Goal: Task Accomplishment & Management: Complete application form

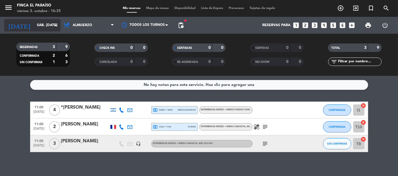
click at [34, 26] on input "sáb. [DATE]" at bounding box center [58, 25] width 48 height 10
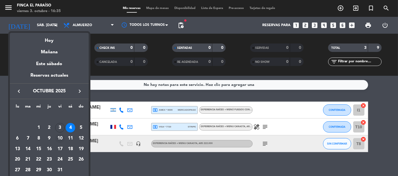
click at [61, 138] on div "10" at bounding box center [60, 139] width 10 height 10
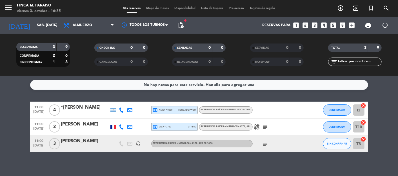
type input "vie. [DATE]"
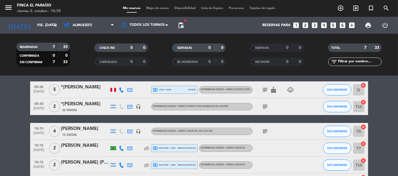
scroll to position [20, 0]
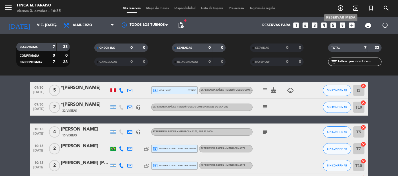
click at [343, 9] on icon "add_circle_outline" at bounding box center [340, 8] width 7 height 7
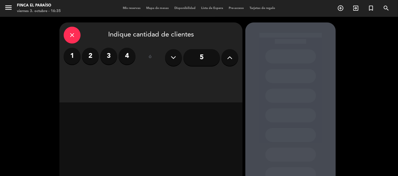
click at [108, 59] on label "3" at bounding box center [108, 56] width 17 height 17
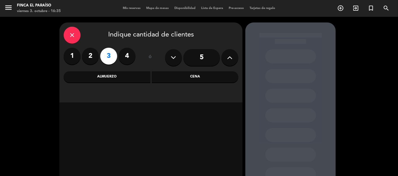
click at [106, 71] on div "Almuerzo" at bounding box center [107, 76] width 87 height 11
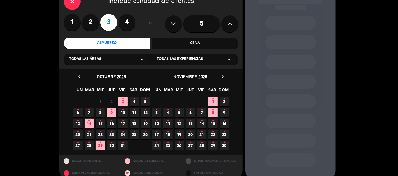
scroll to position [38, 0]
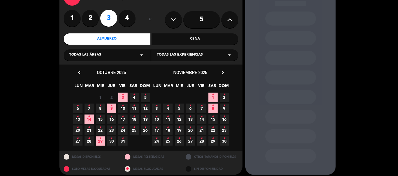
click at [122, 106] on icon "•" at bounding box center [123, 105] width 2 height 9
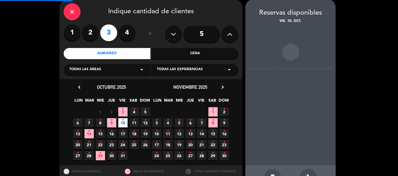
scroll to position [23, 0]
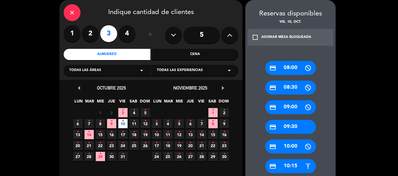
click at [289, 168] on div "credit_card 10:15" at bounding box center [290, 167] width 51 height 14
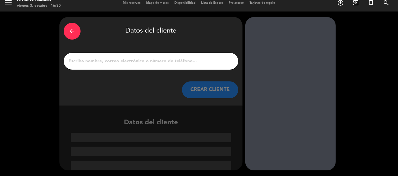
scroll to position [5, 0]
click at [189, 63] on input "1" at bounding box center [151, 61] width 166 height 8
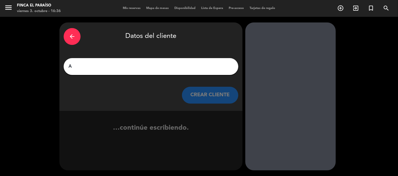
scroll to position [0, 0]
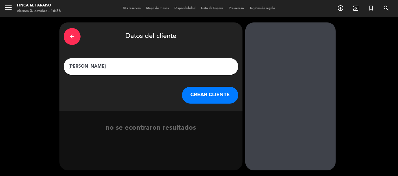
type input "[PERSON_NAME]"
click at [217, 97] on button "CREAR CLIENTE" at bounding box center [210, 95] width 56 height 17
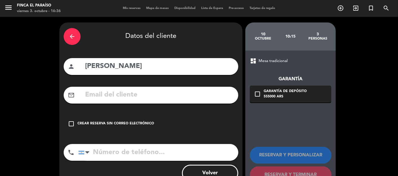
click at [162, 97] on input "text" at bounding box center [158, 95] width 149 height 12
click at [84, 122] on div "Crear reserva sin correo electrónico" at bounding box center [115, 124] width 77 height 6
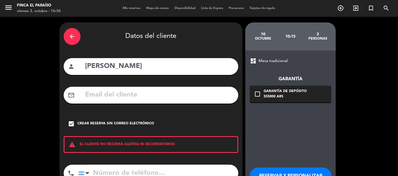
click at [283, 176] on html "close × Finca El Paraíso × chrome_reader_mode Listado de Reservas account_box C…" at bounding box center [199, 88] width 398 height 176
click at [274, 176] on html "close × Finca El Paraíso × chrome_reader_mode Listado de Reservas account_box C…" at bounding box center [199, 88] width 398 height 176
click at [286, 170] on button "RESERVAR Y PERSONALIZAR" at bounding box center [291, 176] width 82 height 17
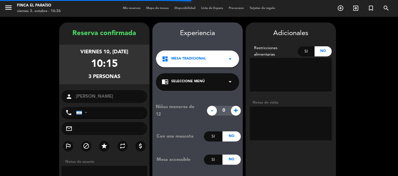
scroll to position [23, 0]
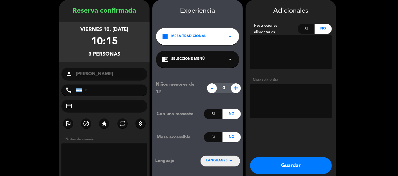
click at [269, 95] on textarea at bounding box center [291, 101] width 82 height 34
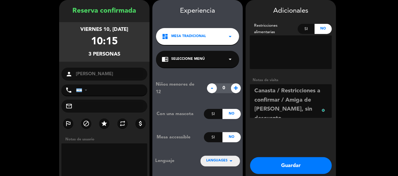
type textarea "Canasta / Restricciones a confirmar / Amiga de [PERSON_NAME], sin descuento."
click at [270, 162] on button "Guardar" at bounding box center [291, 166] width 82 height 17
